Goal: Task Accomplishment & Management: Manage account settings

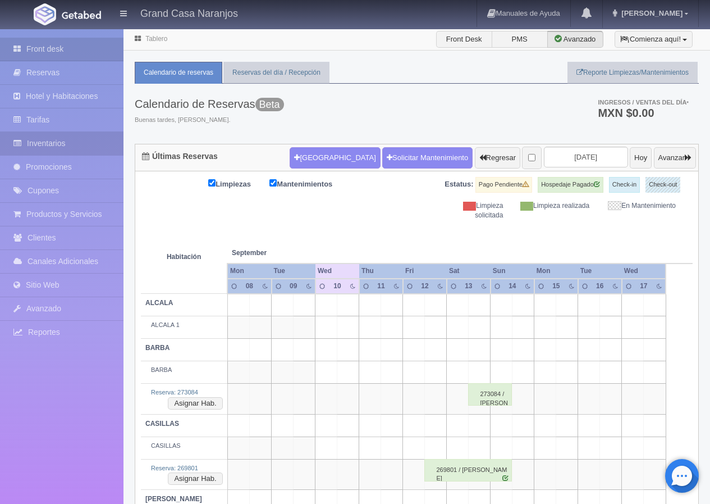
click at [54, 139] on link "Inventarios" at bounding box center [62, 143] width 124 height 23
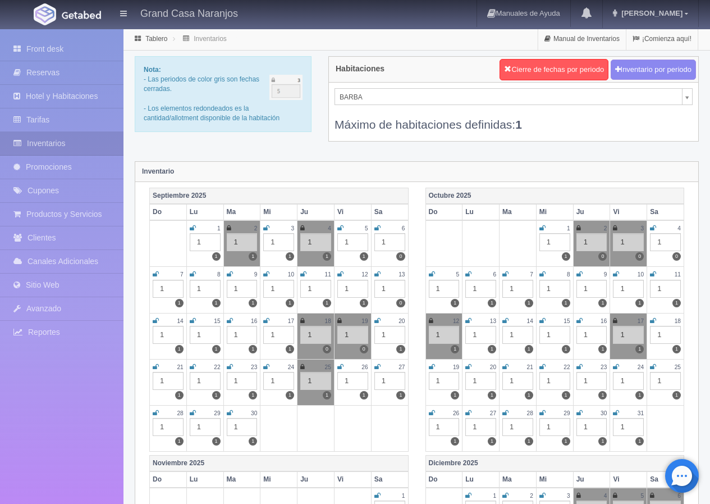
click at [365, 106] on div "Máximo de habitaciones definidas: 1" at bounding box center [514, 119] width 358 height 28
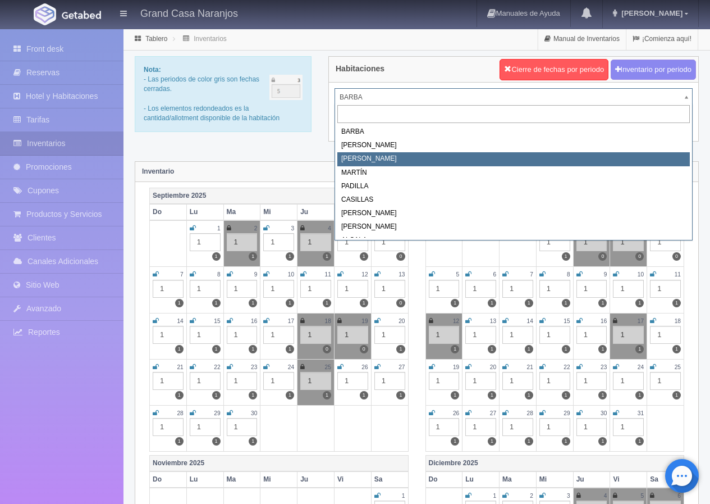
select select "2062"
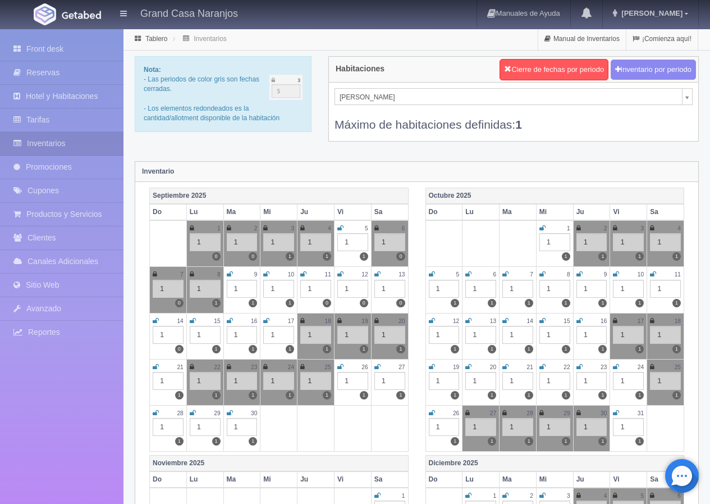
click at [267, 276] on icon at bounding box center [266, 274] width 6 height 7
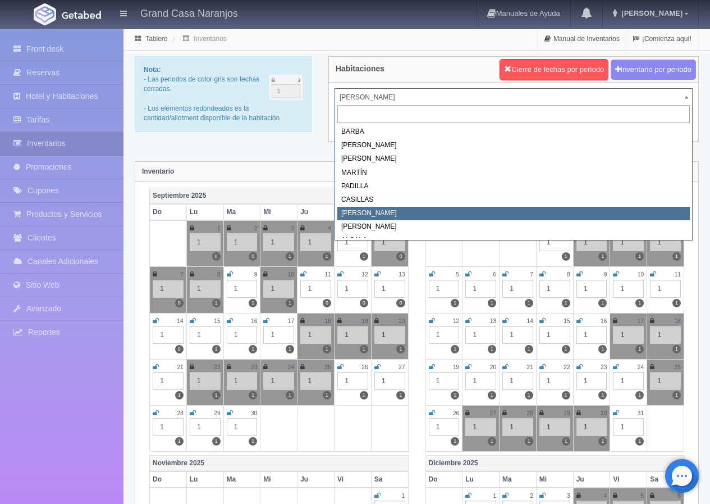
select select "2066"
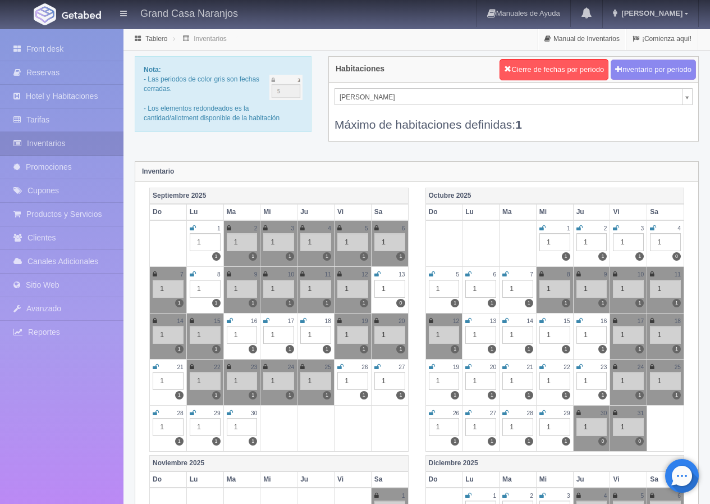
click at [267, 272] on icon at bounding box center [265, 274] width 4 height 7
